Goal: Task Accomplishment & Management: Manage account settings

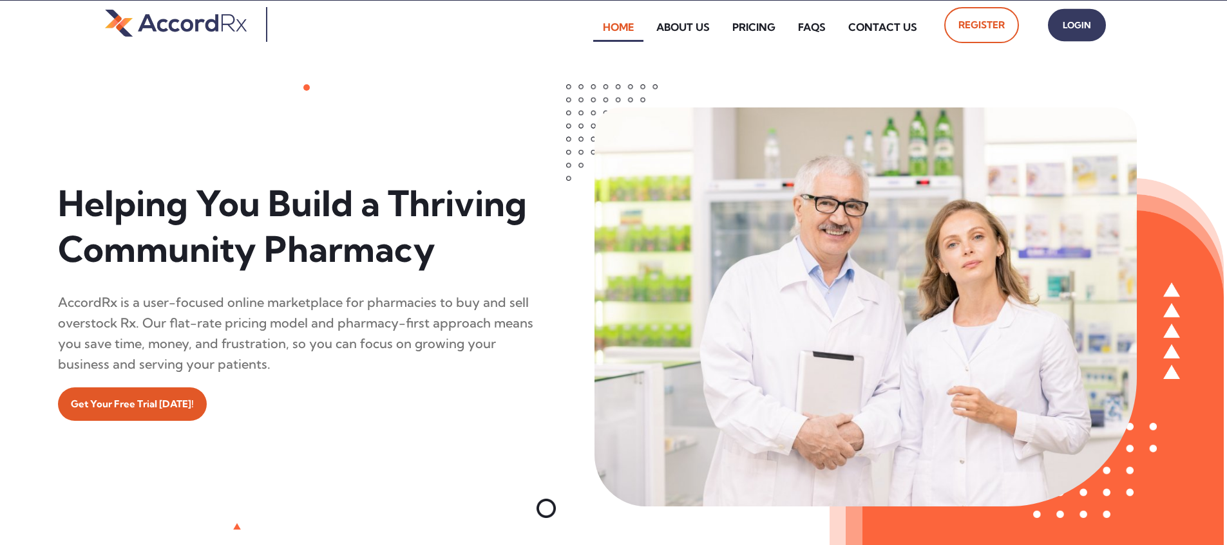
click at [588, 30] on span "Login" at bounding box center [1077, 25] width 32 height 19
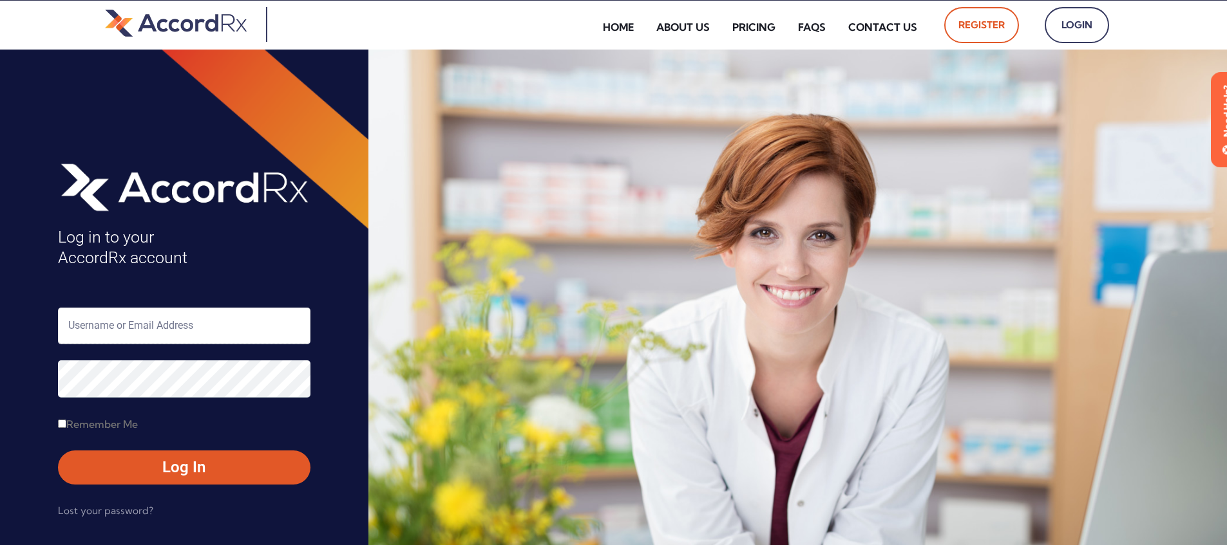
click at [111, 323] on input "text" at bounding box center [184, 326] width 252 height 37
type input "ARX-Erica"
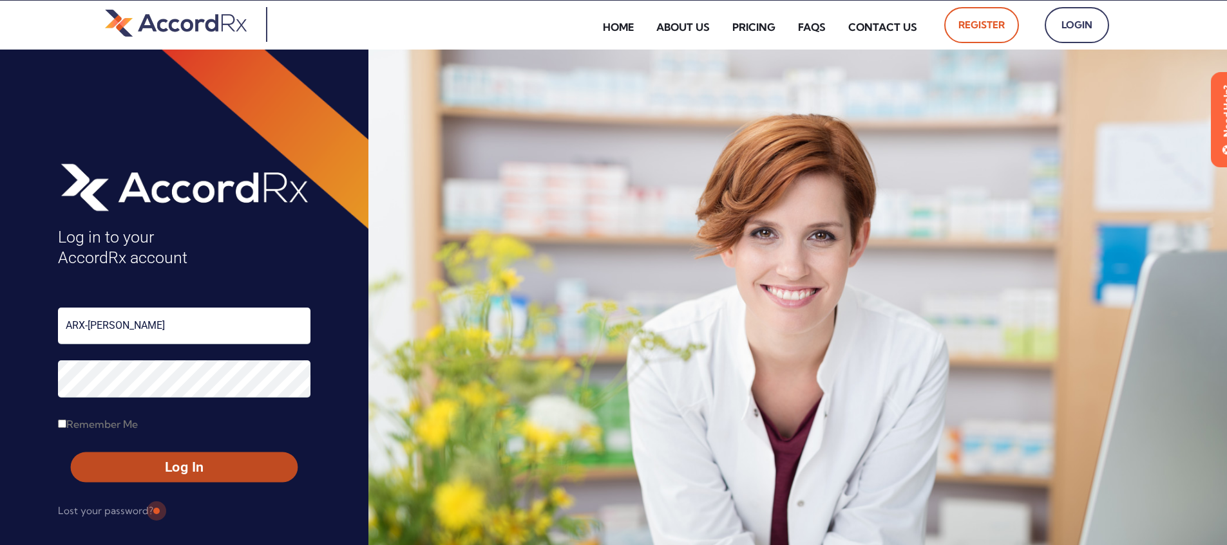
click at [155, 463] on span "Log In" at bounding box center [184, 468] width 204 height 19
